Goal: Task Accomplishment & Management: Use online tool/utility

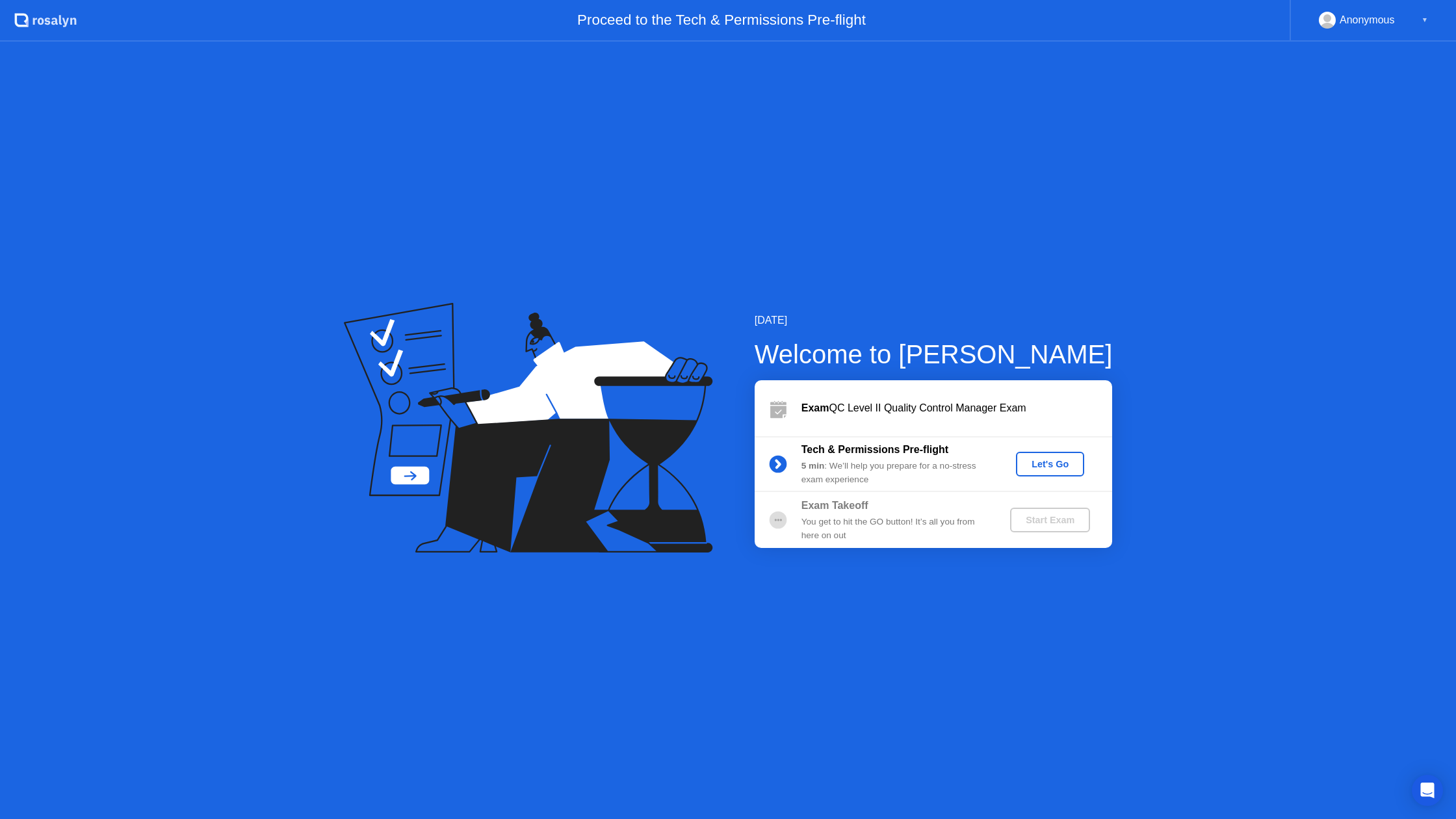
click at [1056, 463] on div "Let's Go" at bounding box center [1050, 463] width 58 height 10
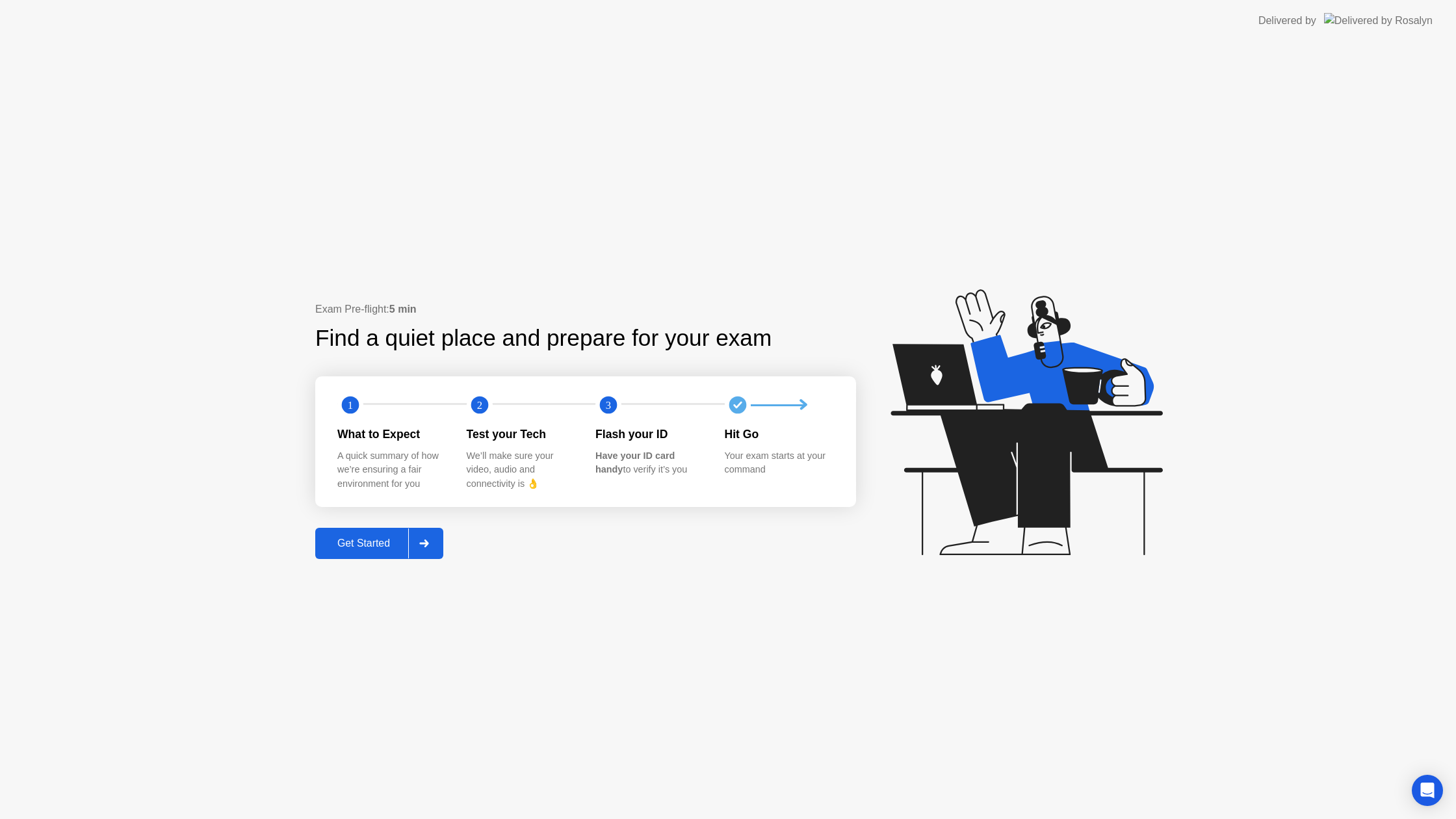
click at [386, 538] on div "Get Started" at bounding box center [363, 543] width 89 height 12
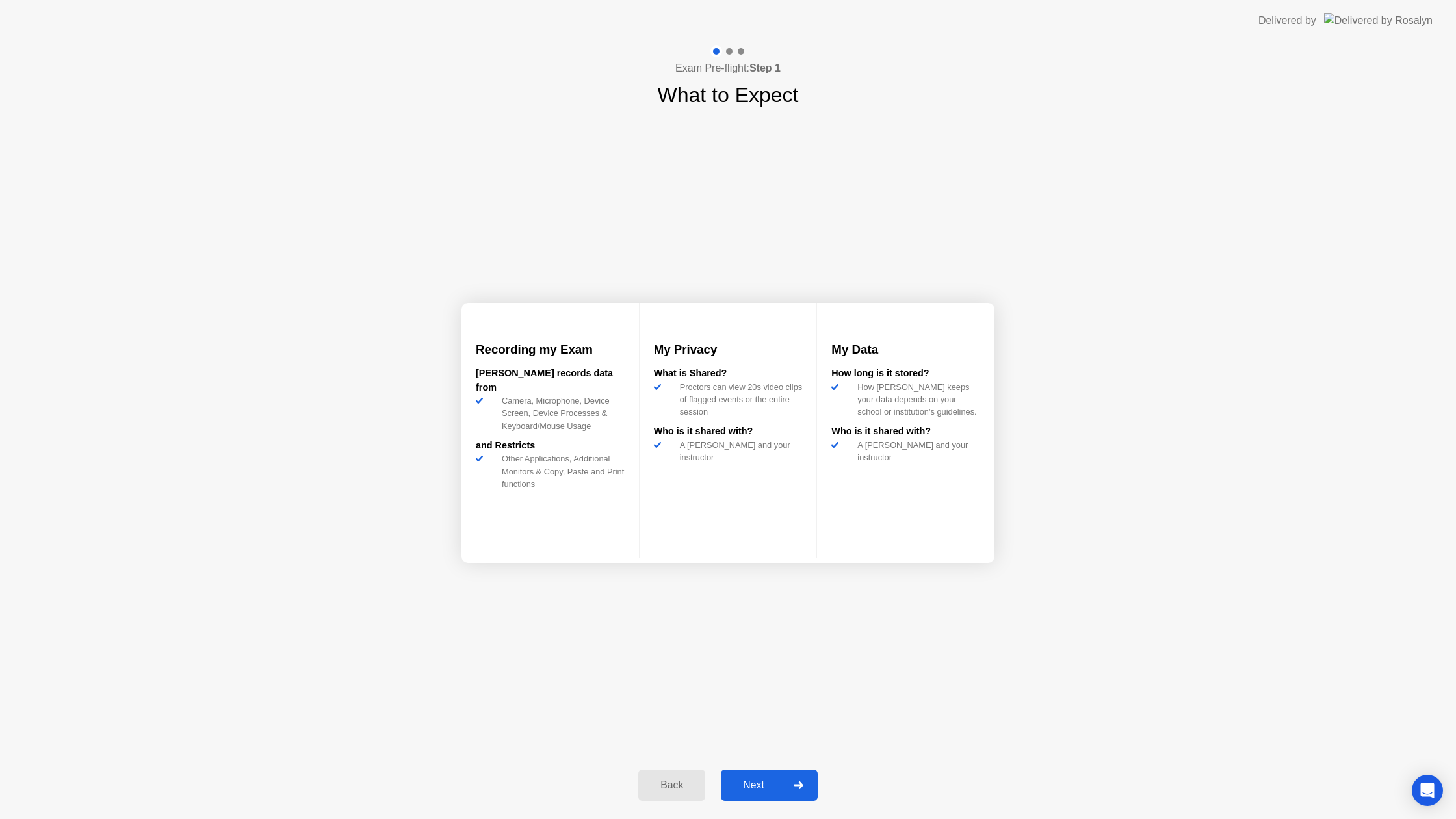
click at [740, 779] on div "Next" at bounding box center [753, 784] width 58 height 12
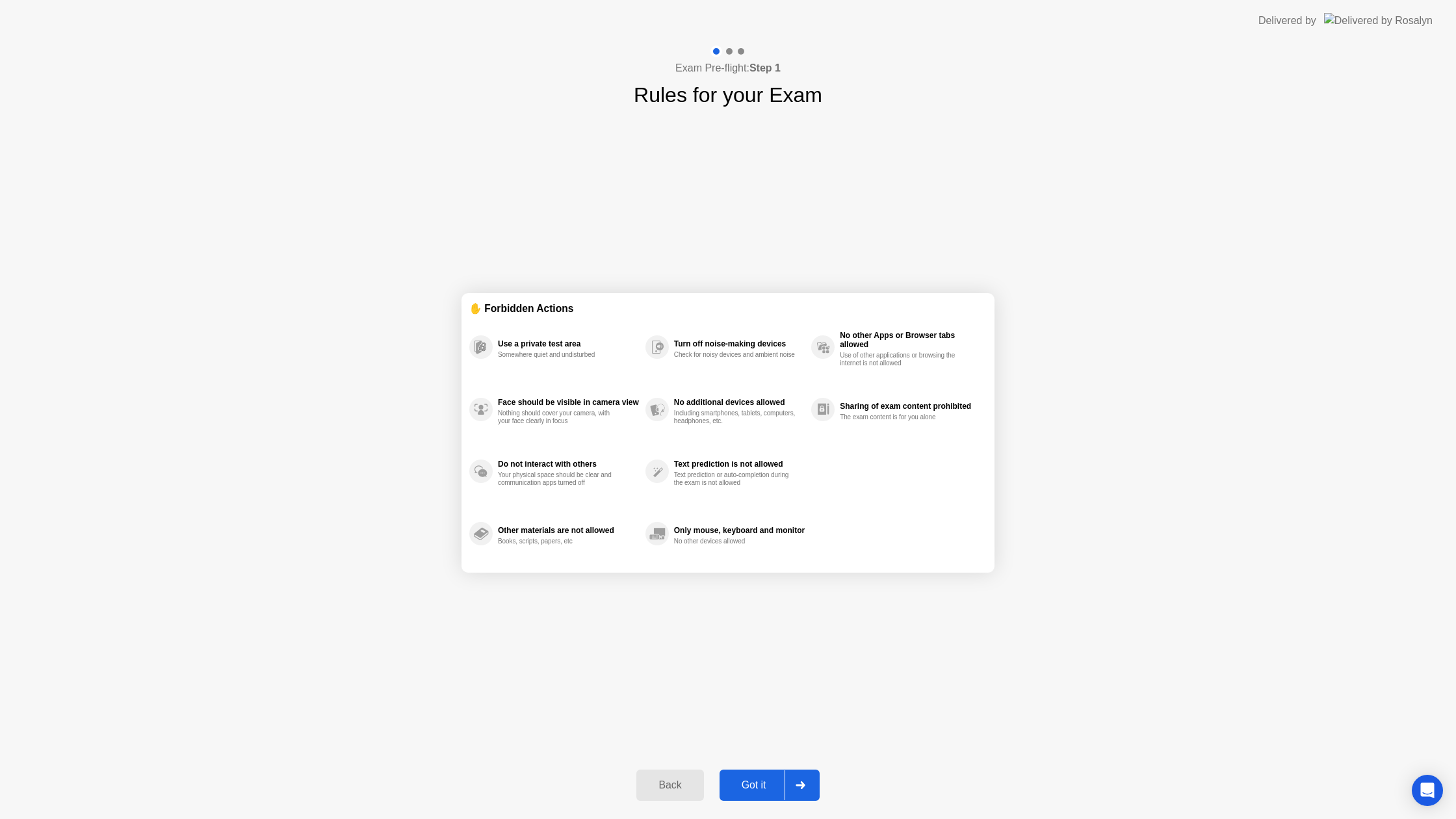
click at [748, 787] on div "Got it" at bounding box center [753, 784] width 61 height 12
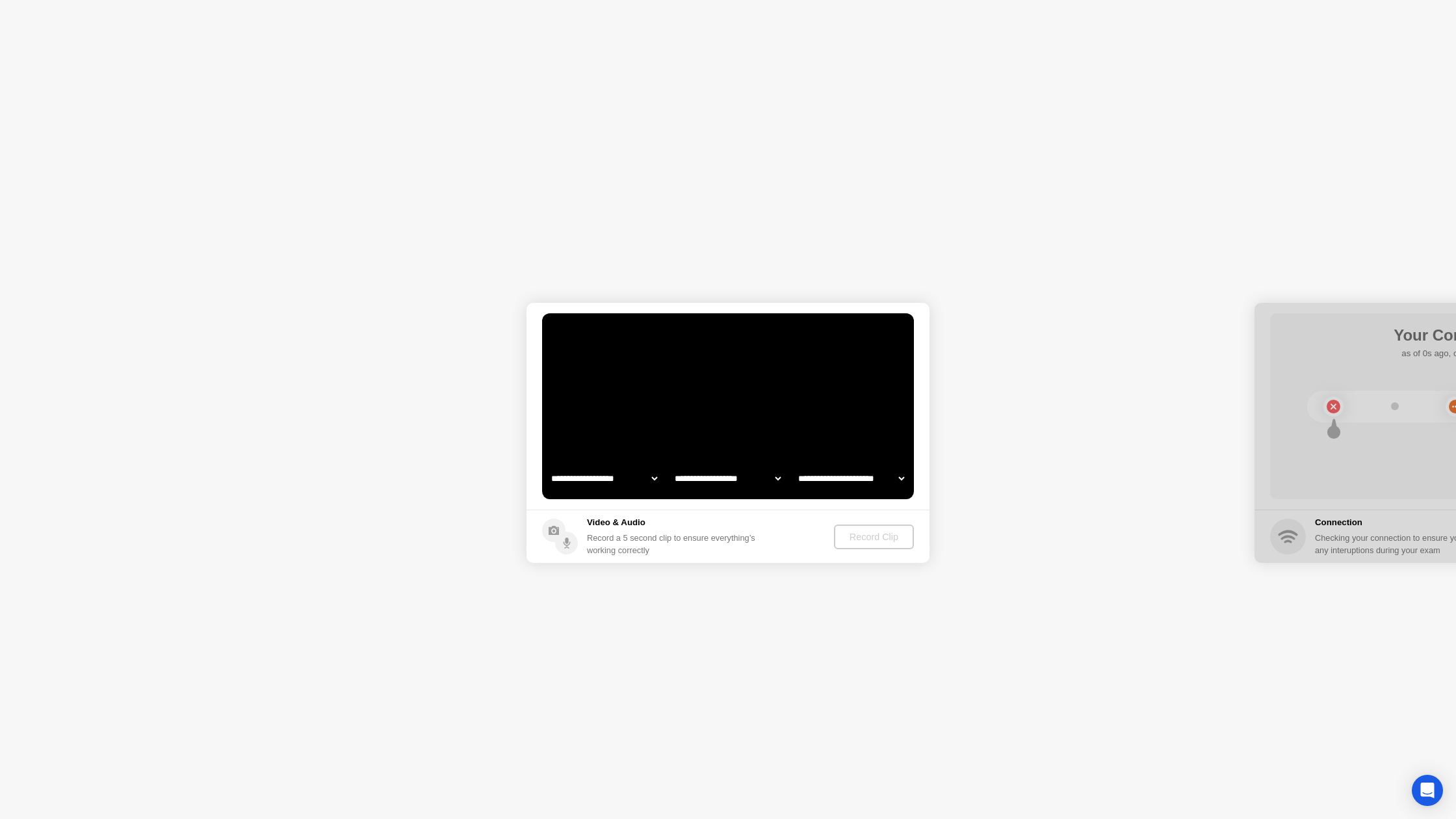
select select "**********"
select select "*******"
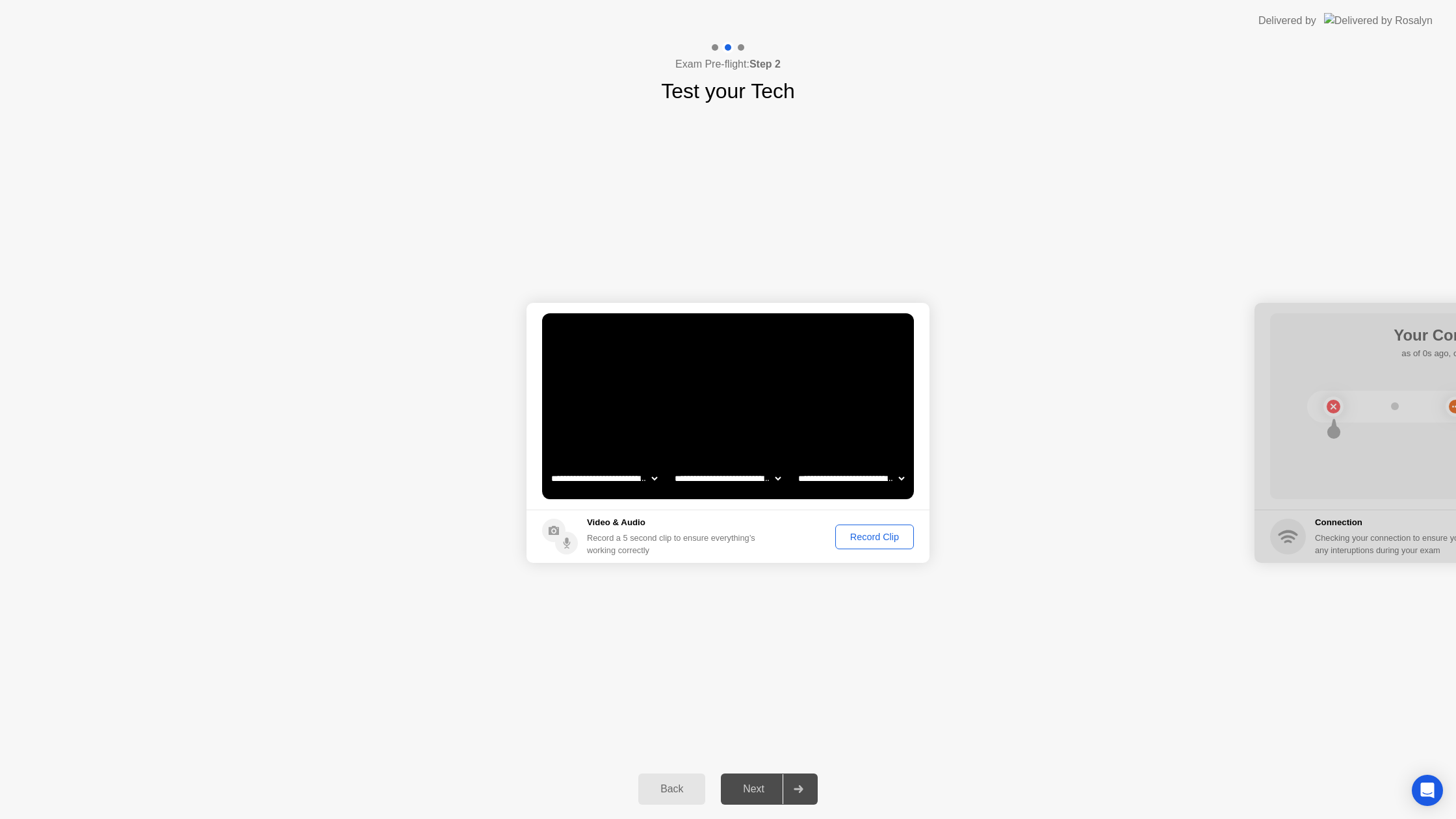
click at [851, 536] on div "Record Clip" at bounding box center [875, 536] width 69 height 10
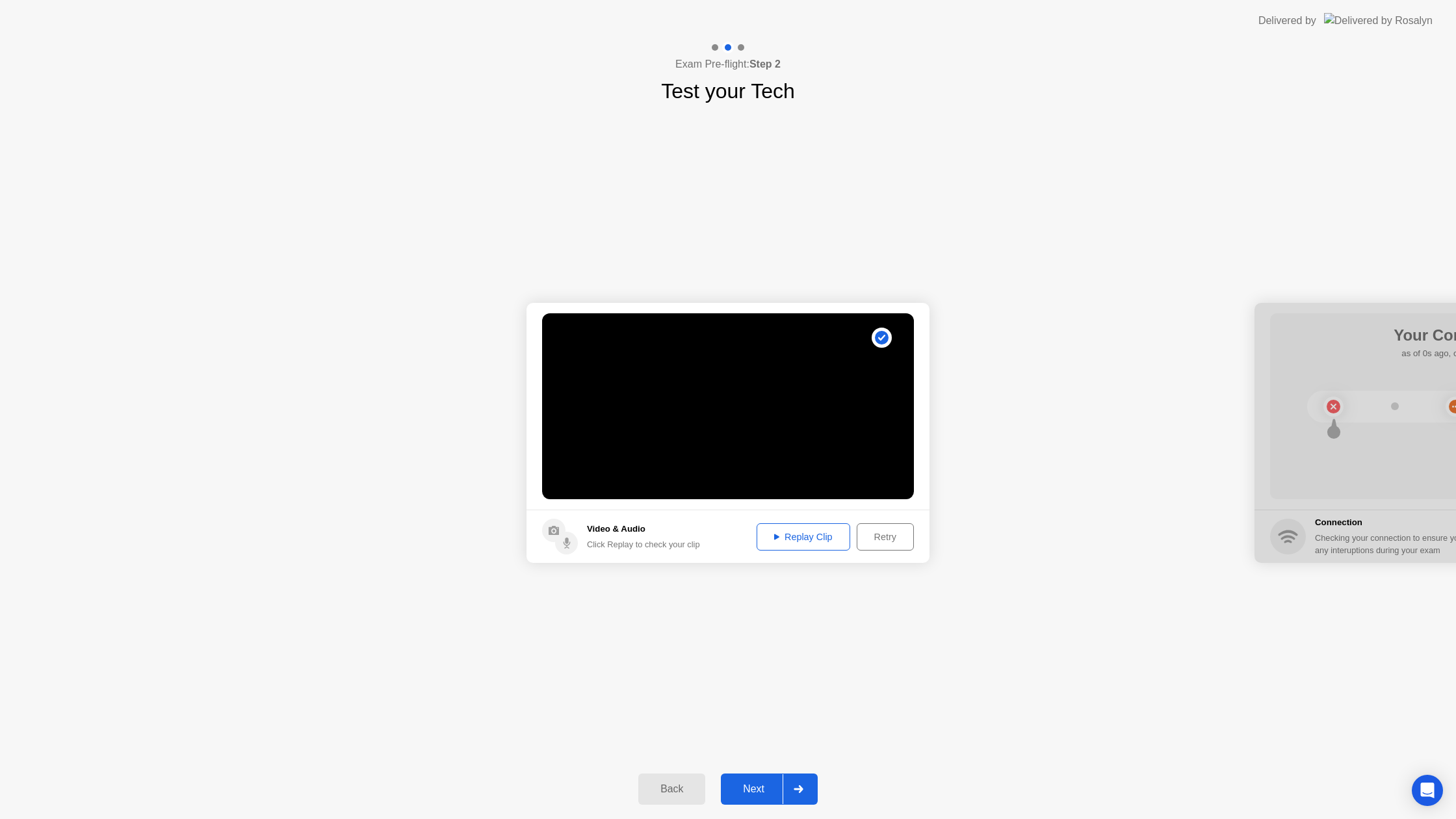
click at [760, 788] on div "Next" at bounding box center [753, 788] width 58 height 12
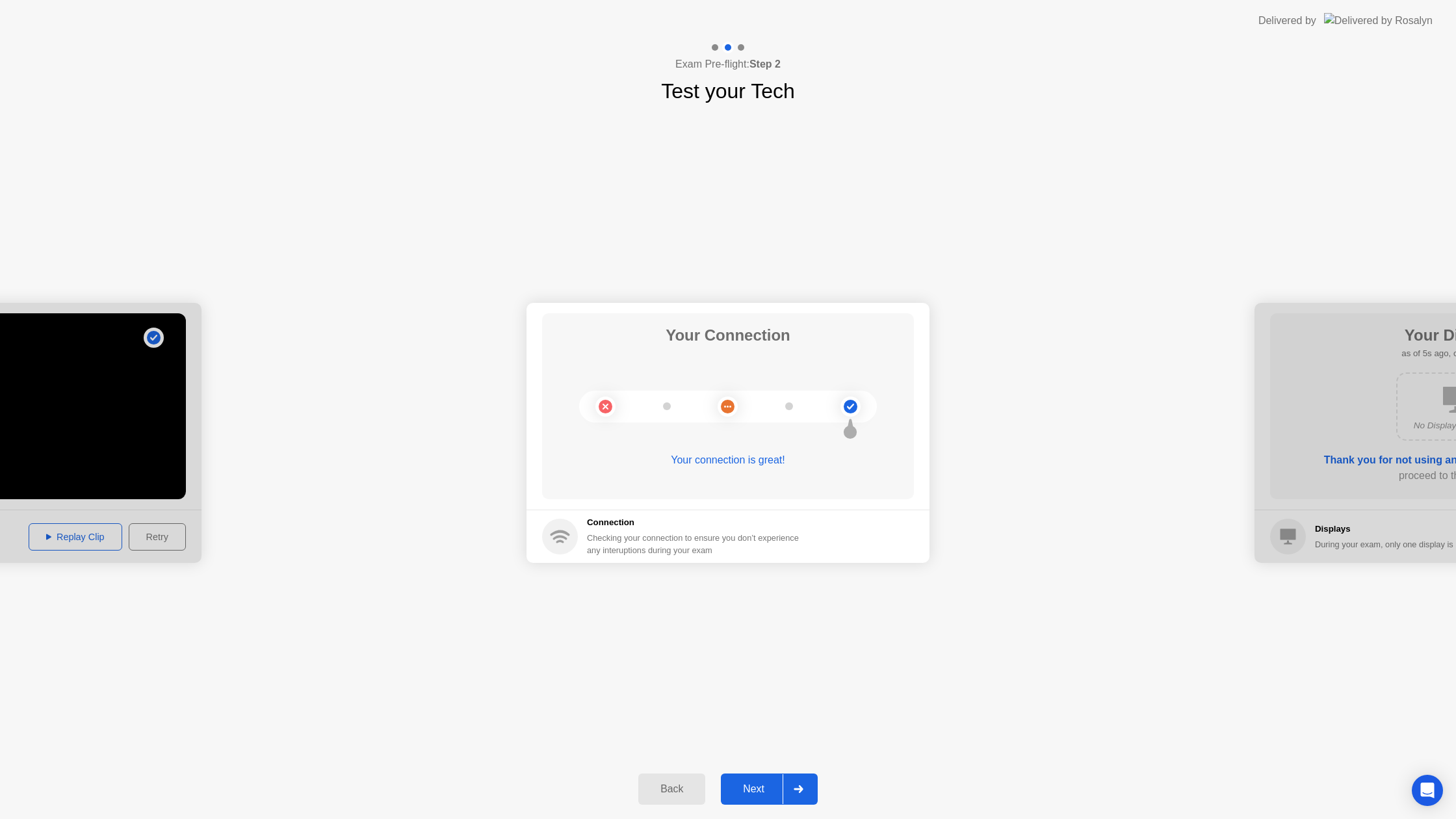
click at [753, 783] on div "Next" at bounding box center [753, 788] width 58 height 12
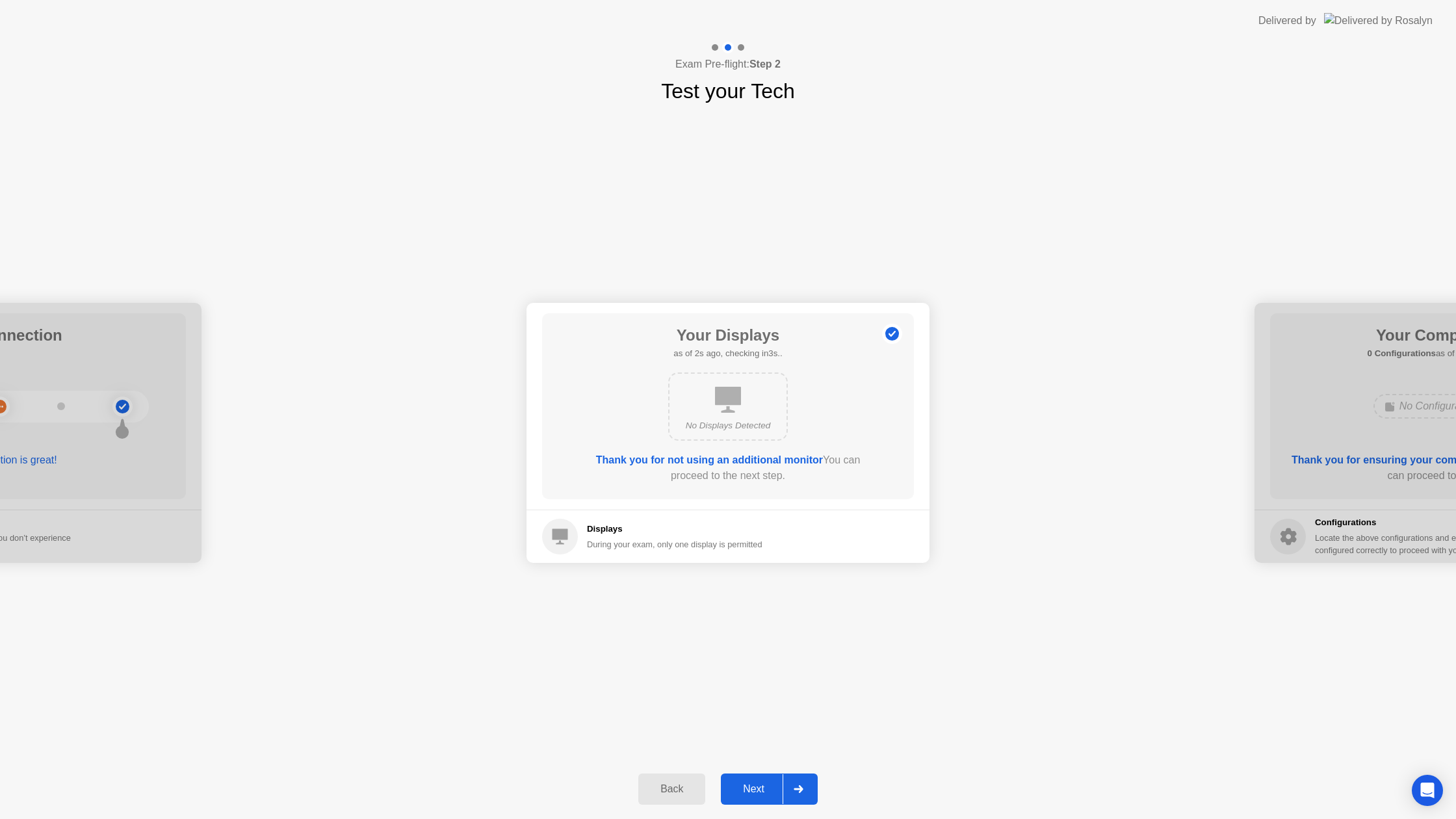
click at [757, 783] on div "Next" at bounding box center [753, 788] width 58 height 12
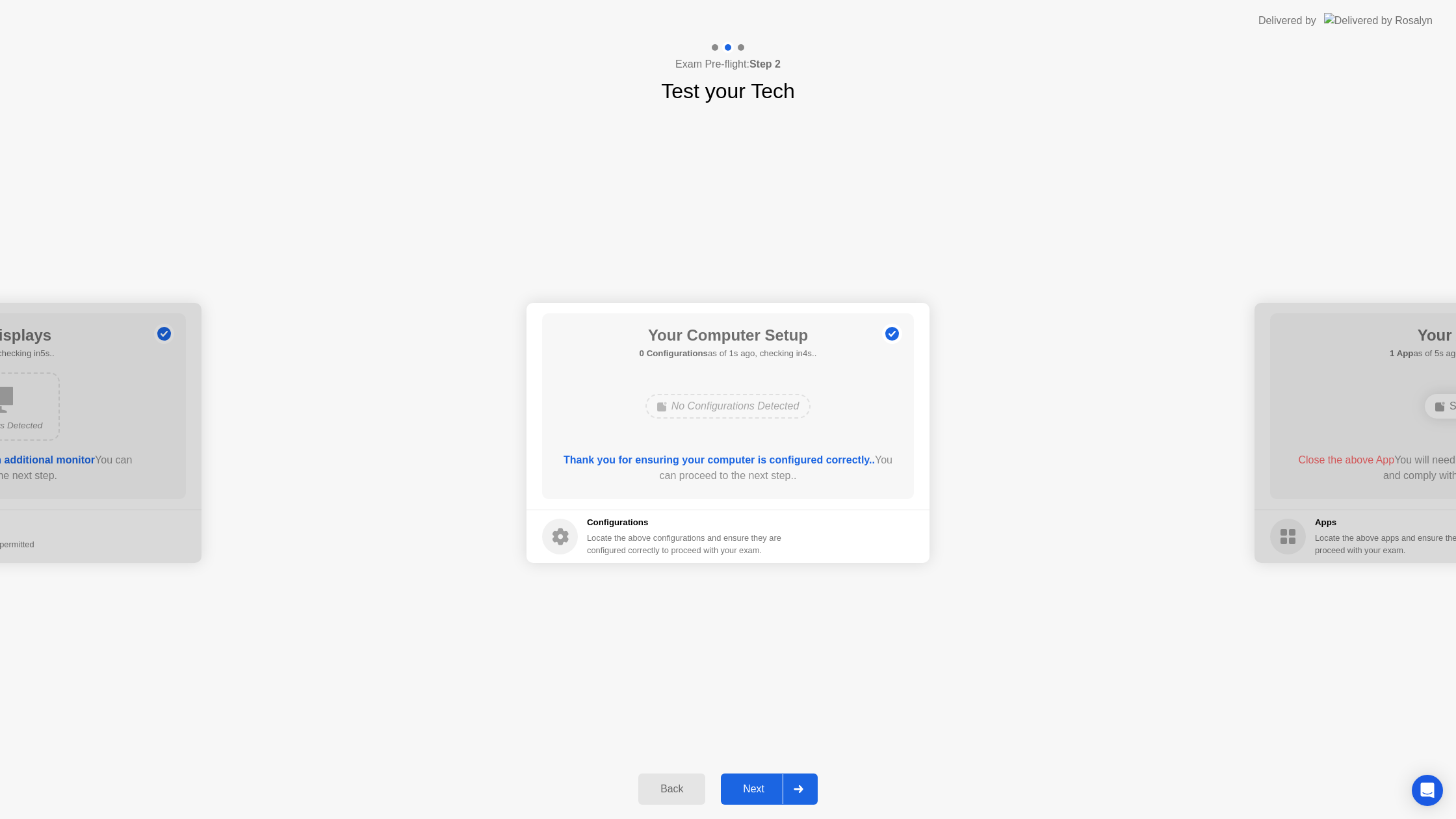
click at [757, 783] on div "Next" at bounding box center [753, 788] width 58 height 12
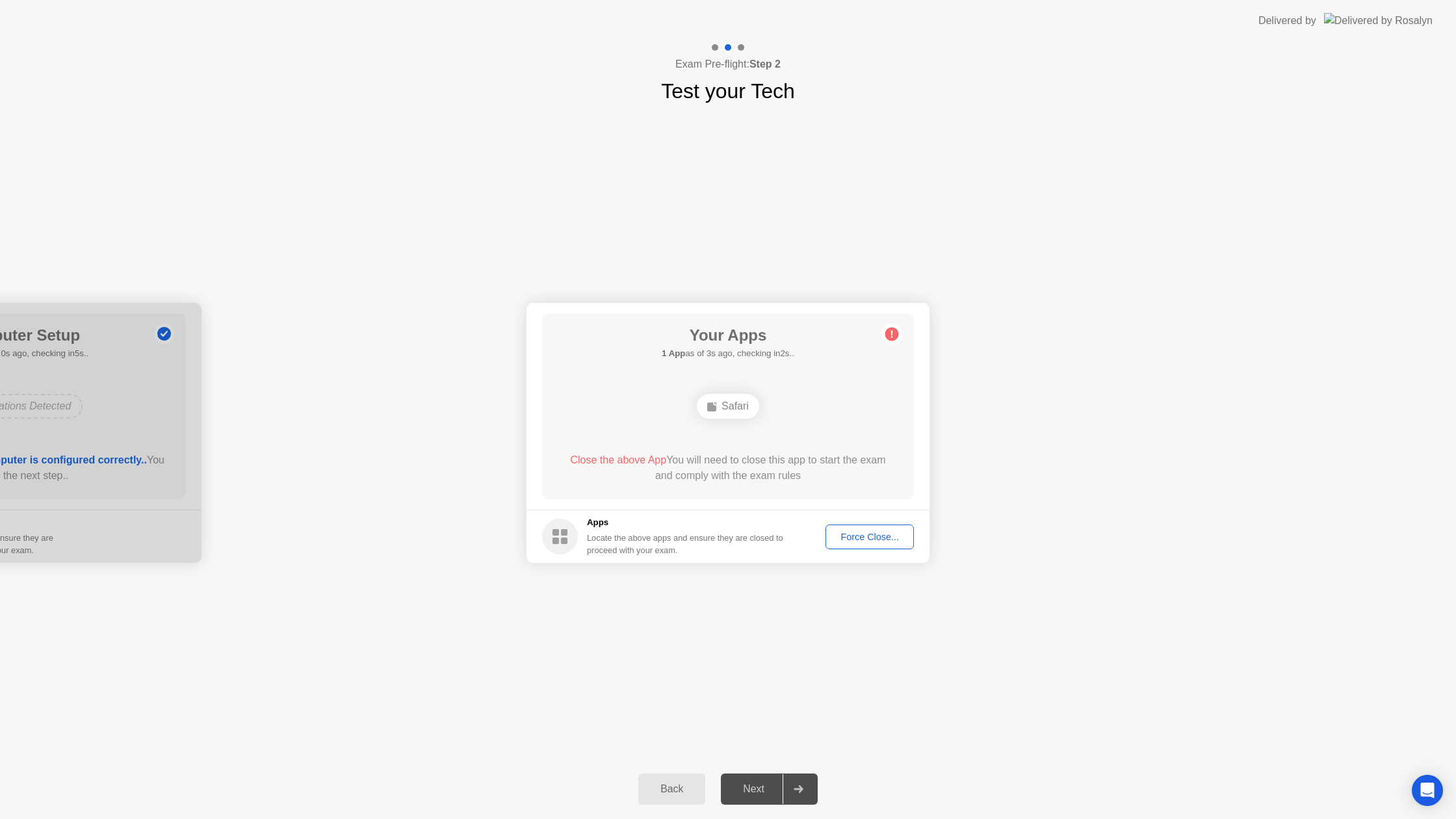
click at [853, 542] on div "Force Close..." at bounding box center [869, 536] width 79 height 10
click at [749, 787] on div "Next" at bounding box center [753, 788] width 58 height 12
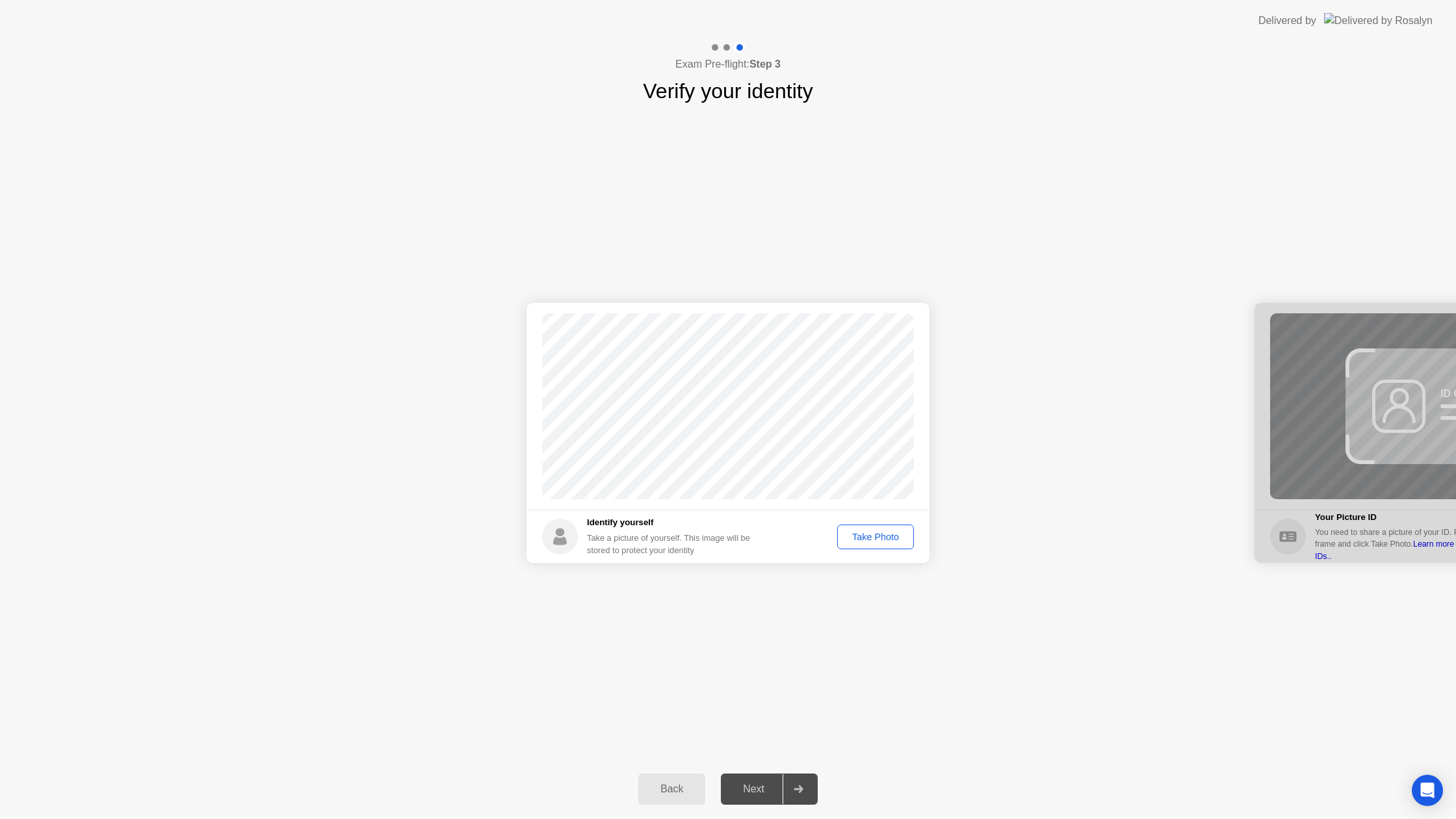
click at [853, 531] on div "Take Photo" at bounding box center [875, 536] width 68 height 10
click at [755, 788] on div "Next" at bounding box center [753, 788] width 58 height 12
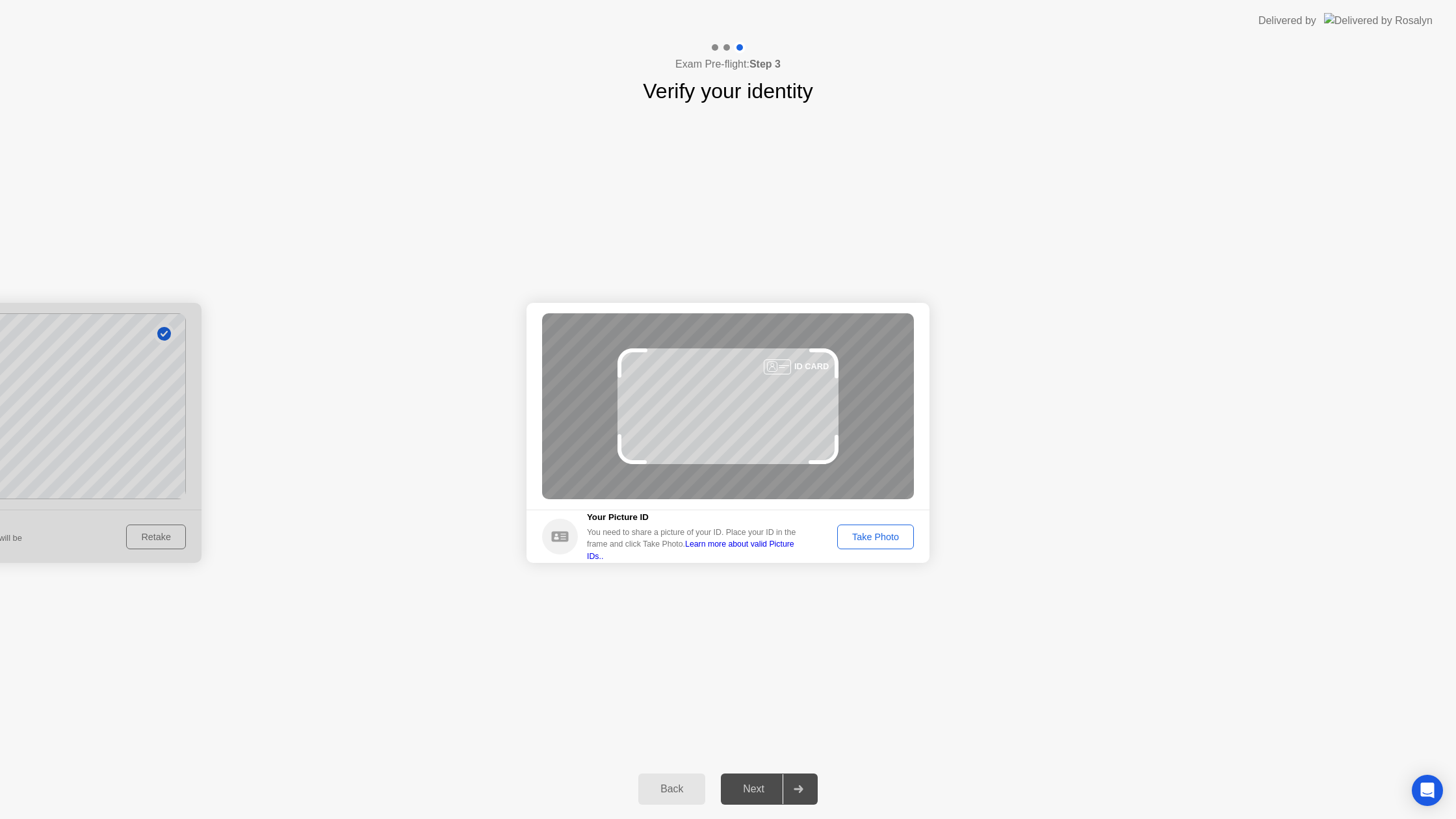
click at [853, 535] on div "Take Photo" at bounding box center [875, 536] width 68 height 10
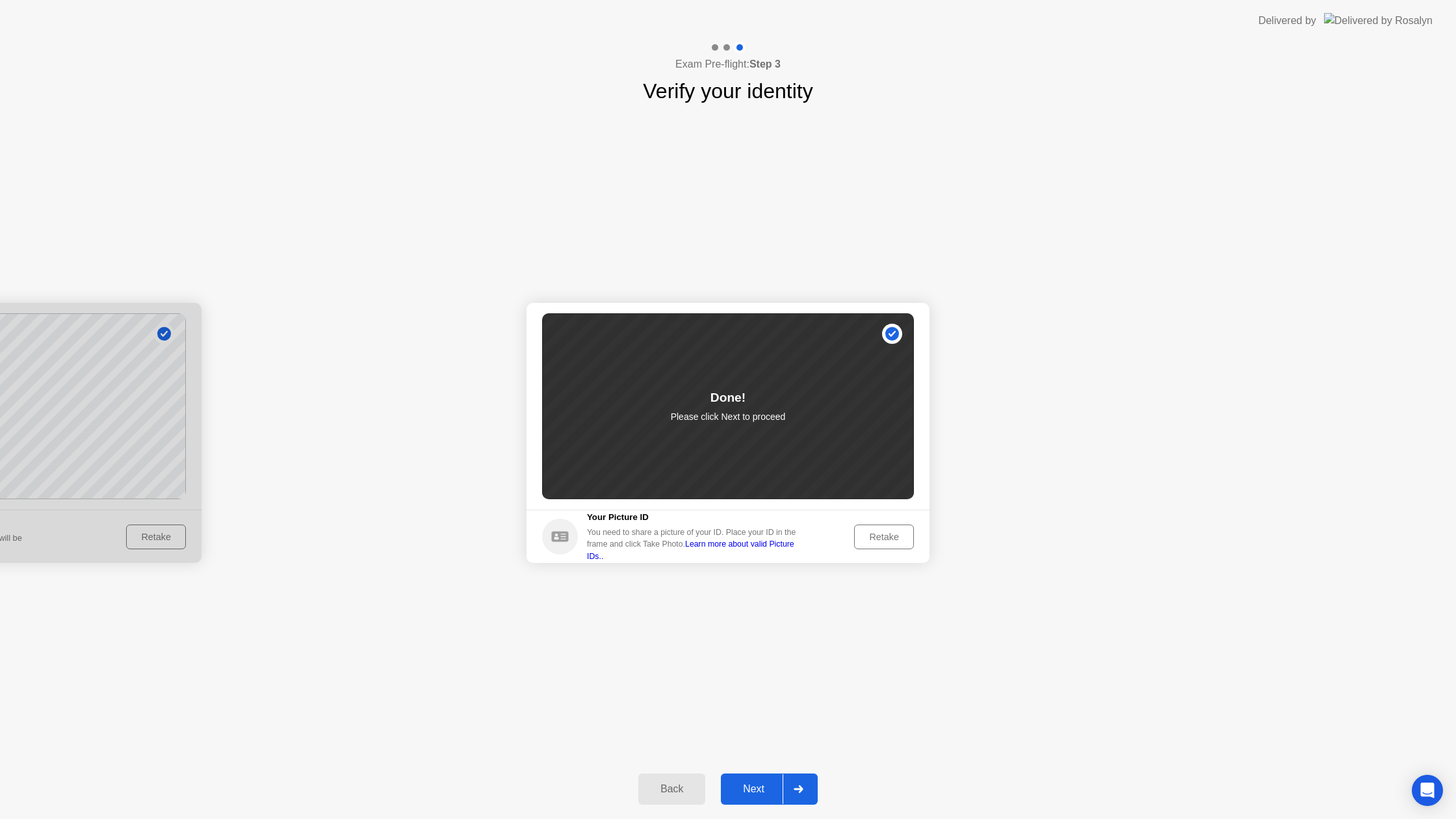
click at [764, 788] on div "Next" at bounding box center [753, 788] width 58 height 12
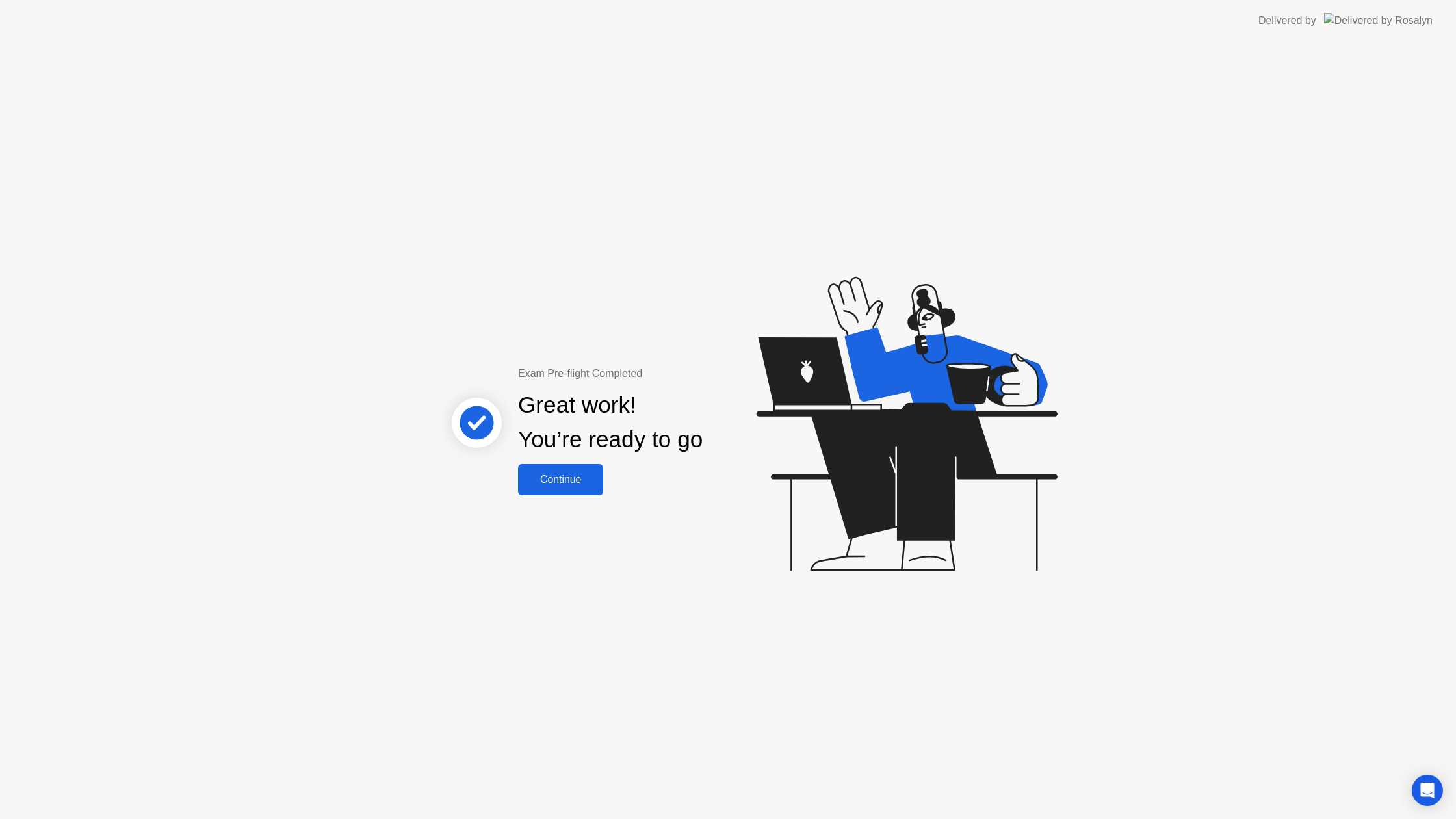
click at [558, 470] on button "Continue" at bounding box center [561, 480] width 85 height 31
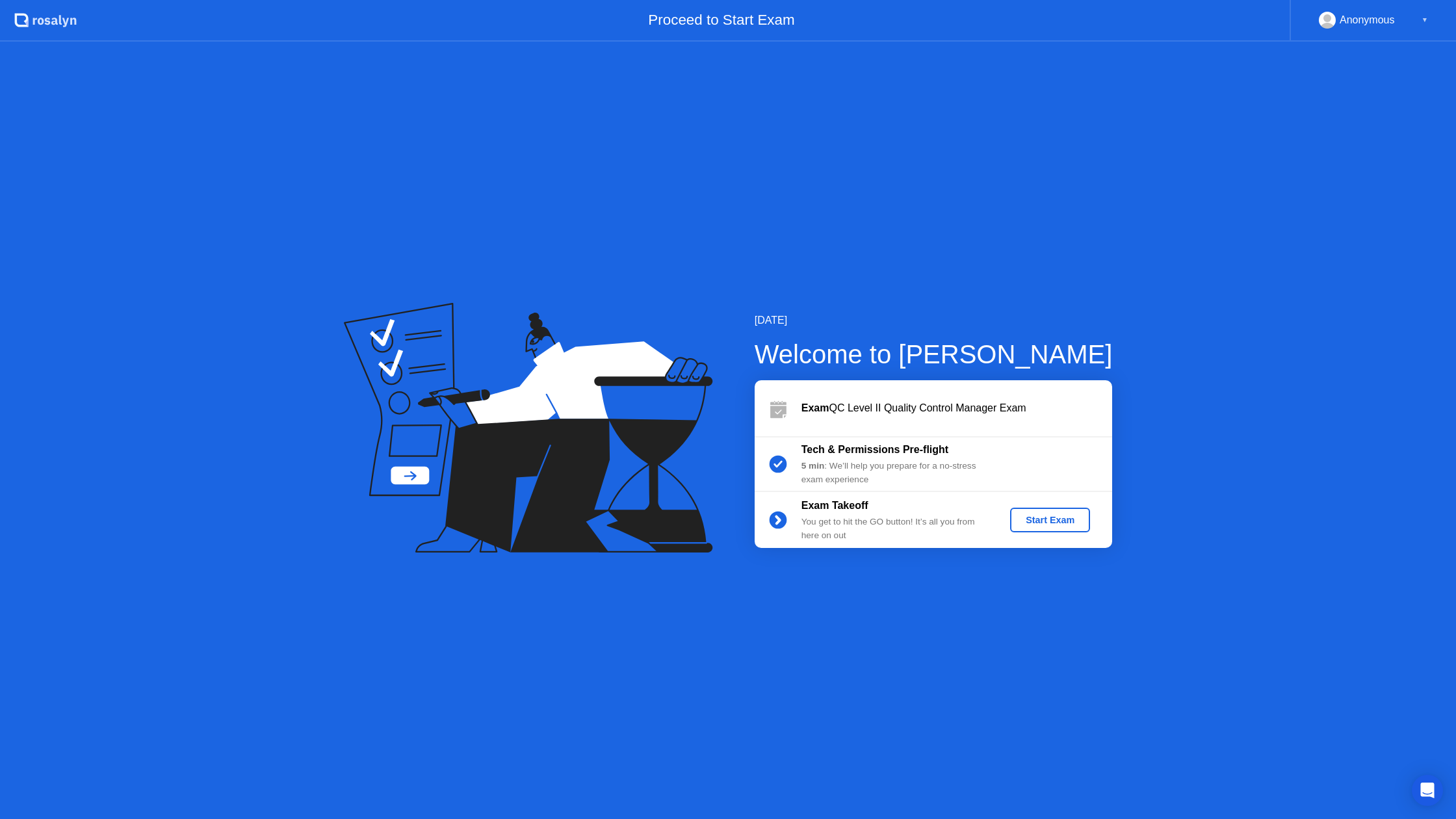
click at [1043, 517] on div "Start Exam" at bounding box center [1050, 519] width 69 height 10
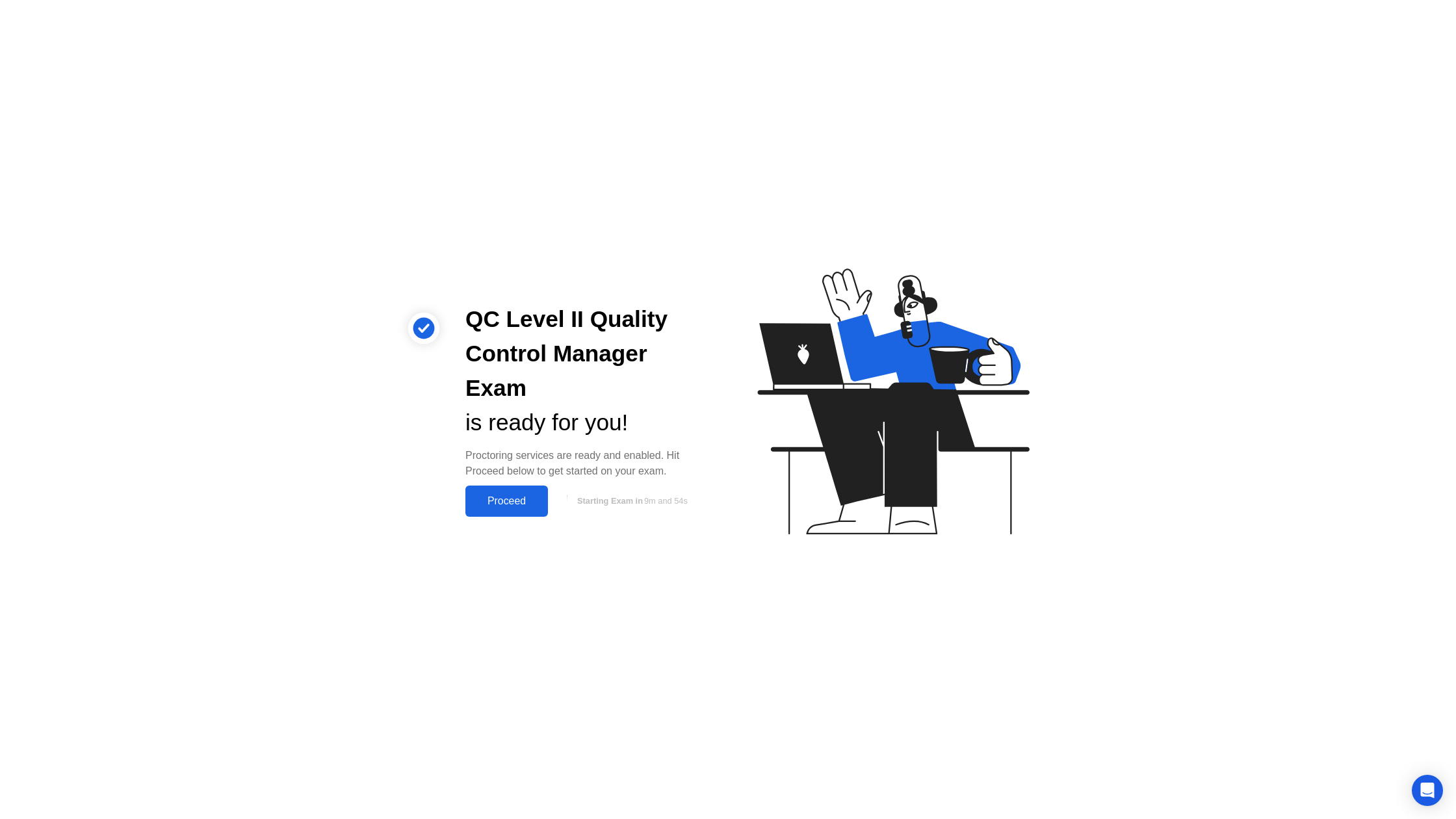
click at [525, 500] on div "Proceed" at bounding box center [506, 501] width 75 height 12
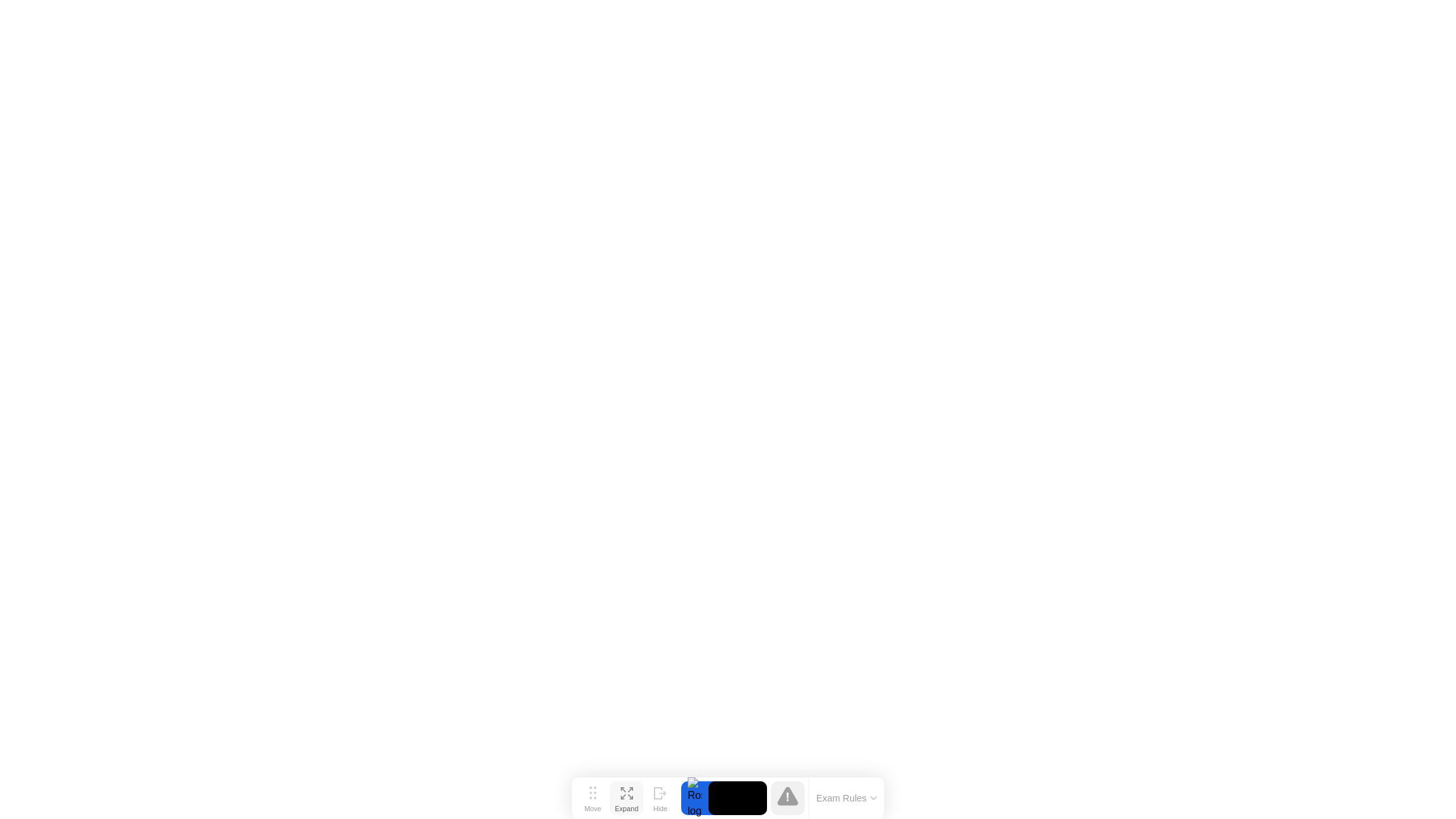
click at [629, 790] on icon at bounding box center [627, 794] width 12 height 12
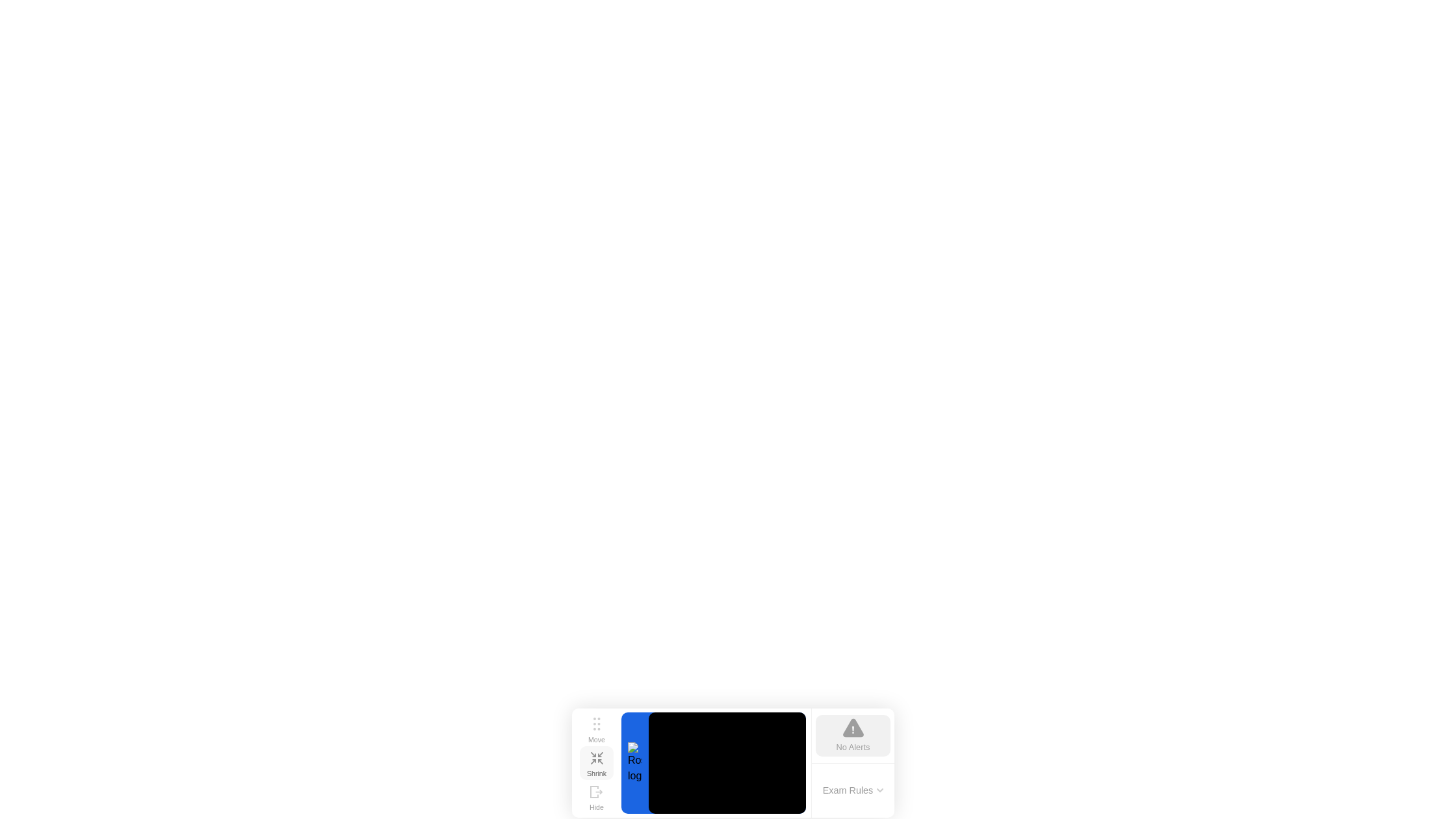
click at [593, 759] on icon at bounding box center [592, 761] width 5 height 5
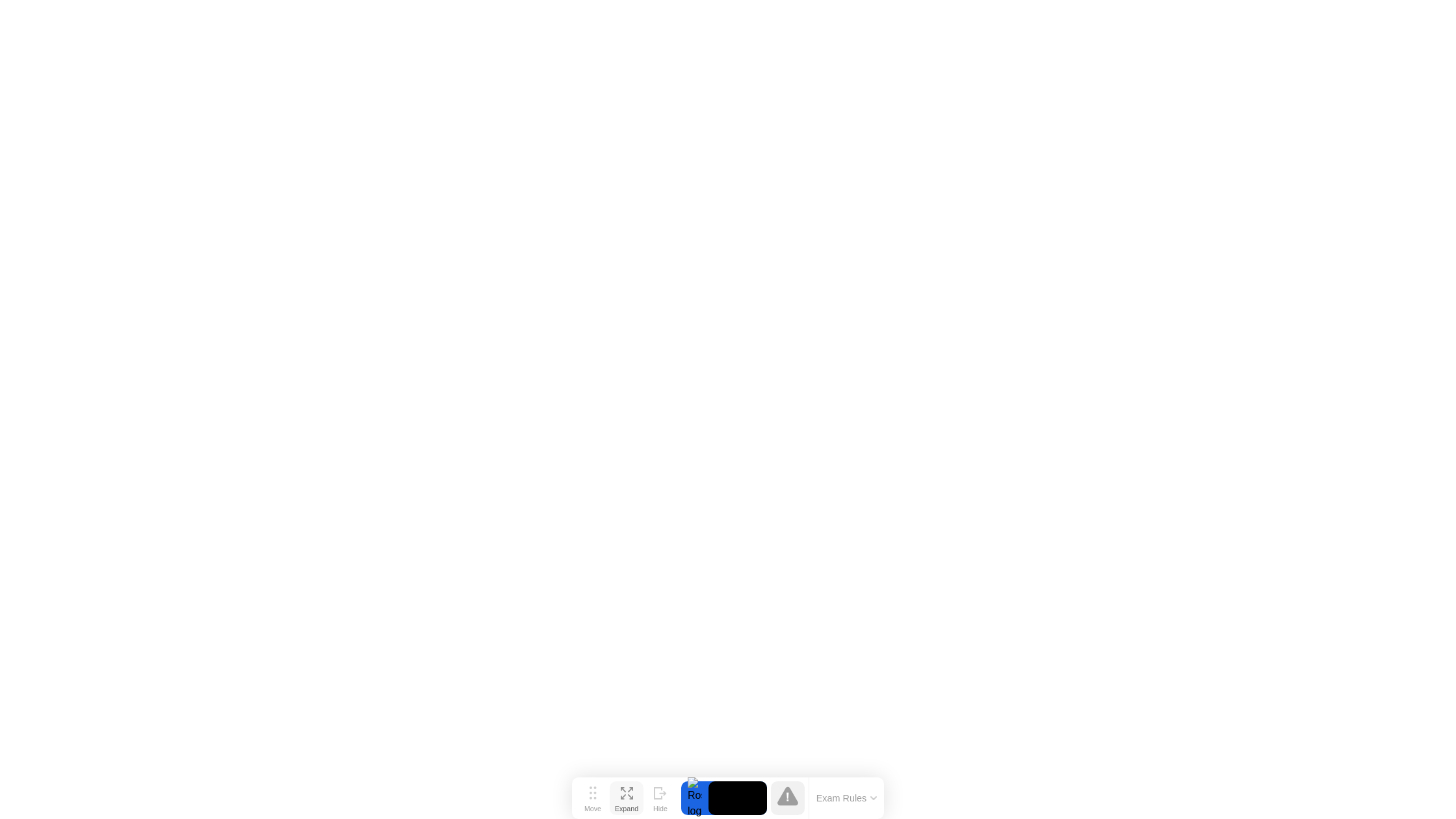
click at [875, 795] on button "Exam Rules" at bounding box center [846, 797] width 69 height 12
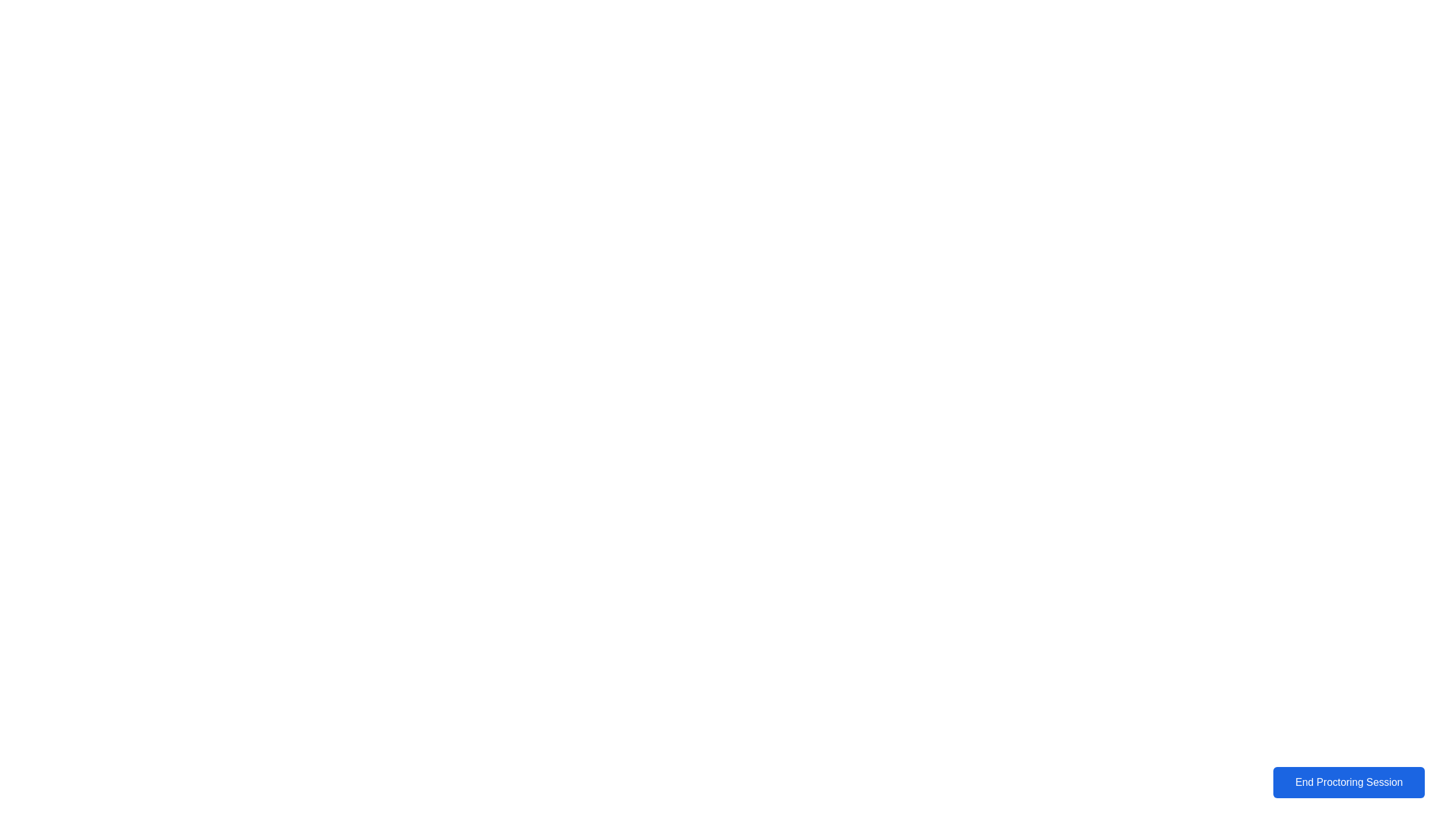
click at [1292, 777] on div "End Proctoring Session" at bounding box center [1348, 782] width 144 height 12
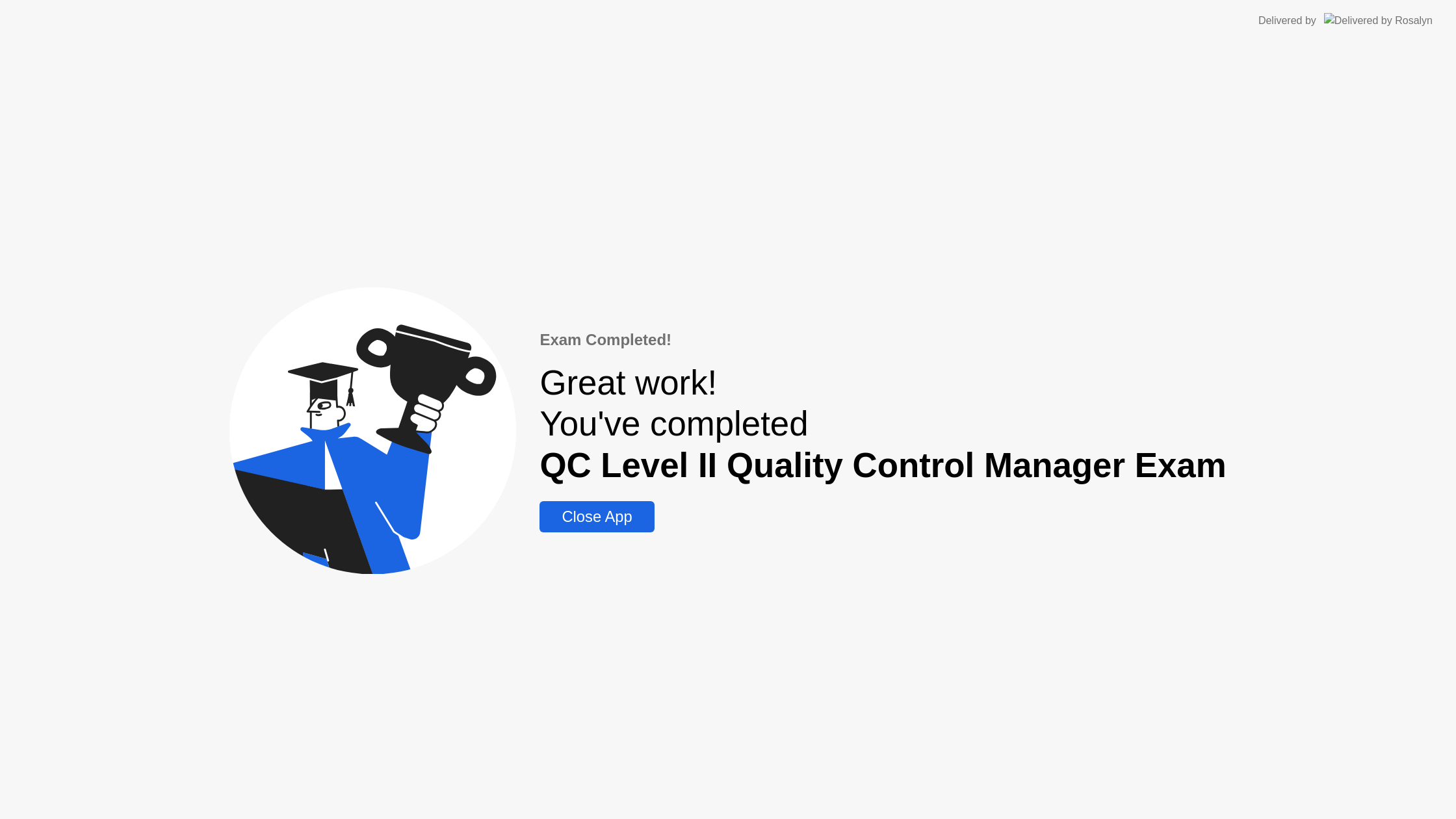
click at [639, 517] on div "Close App" at bounding box center [597, 517] width 106 height 19
